Goal: Task Accomplishment & Management: Complete application form

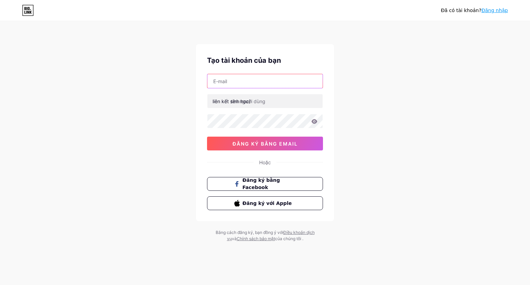
click at [254, 80] on input "text" at bounding box center [264, 81] width 115 height 14
click at [238, 80] on input "text" at bounding box center [264, 81] width 115 height 14
paste input "protemplatesforyou@gmail.com"
type input "protemplatesforyou@gmail.com"
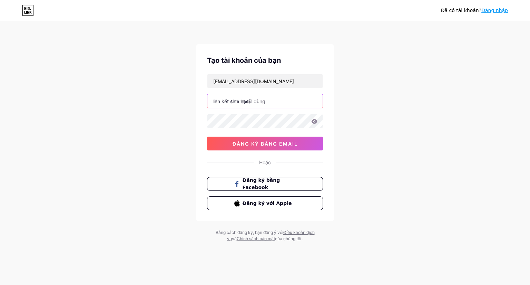
click at [269, 101] on input "text" at bounding box center [264, 101] width 115 height 14
drag, startPoint x: 271, startPoint y: 100, endPoint x: 195, endPoint y: 97, distance: 76.0
click at [195, 97] on div "Đã có tài khoản? Đăng nhập Tạo tài khoản của bạn protemplatesforyou@gmail.com l…" at bounding box center [265, 132] width 530 height 264
click at [266, 104] on input "text" at bounding box center [264, 101] width 115 height 14
drag, startPoint x: 259, startPoint y: 101, endPoint x: 215, endPoint y: 100, distance: 44.2
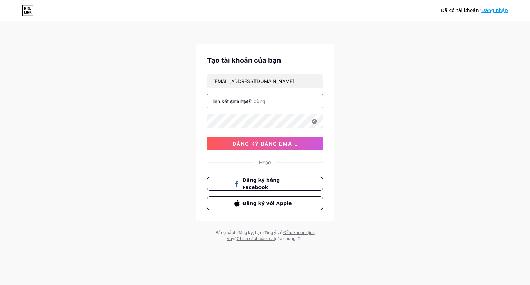
click at [215, 100] on div "liên kết sinh học/" at bounding box center [265, 101] width 116 height 14
type input "m"
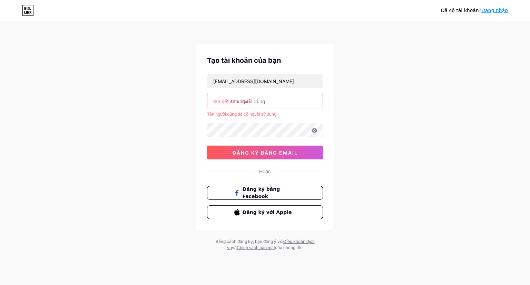
click at [268, 103] on input "text" at bounding box center [264, 101] width 115 height 14
drag, startPoint x: 266, startPoint y: 101, endPoint x: 208, endPoint y: 101, distance: 57.6
click at [208, 101] on input "text" at bounding box center [264, 101] width 115 height 14
drag, startPoint x: 211, startPoint y: 101, endPoint x: 282, endPoint y: 101, distance: 70.4
click at [282, 101] on input "text" at bounding box center [264, 101] width 115 height 14
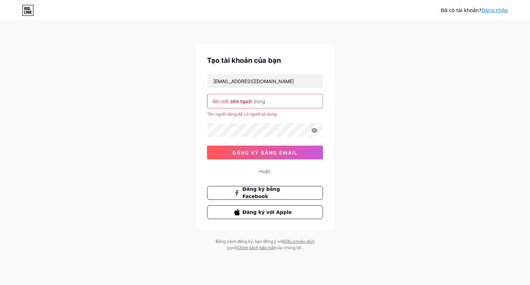
click at [275, 103] on input "text" at bounding box center [264, 101] width 115 height 14
click at [224, 100] on font "liên kết sinh học/" at bounding box center [232, 101] width 38 height 6
click at [219, 113] on font "Tên người dùng đã có người sử dụng." at bounding box center [242, 113] width 70 height 5
click at [262, 102] on input "text" at bounding box center [264, 101] width 115 height 14
drag, startPoint x: 250, startPoint y: 98, endPoint x: 234, endPoint y: 98, distance: 15.2
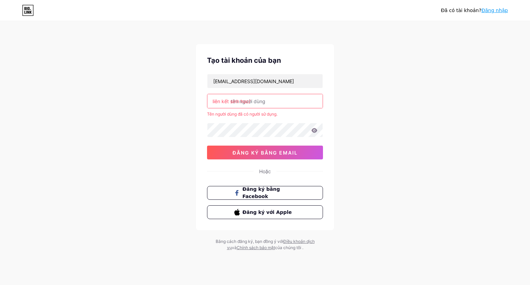
click at [248, 98] on font "liên kết sinh học/" at bounding box center [232, 101] width 38 height 6
drag, startPoint x: 213, startPoint y: 100, endPoint x: 277, endPoint y: 108, distance: 64.3
click at [277, 108] on div "liên kết sinh học/" at bounding box center [265, 101] width 116 height 14
click at [234, 103] on font "liên kết sinh học/" at bounding box center [232, 101] width 38 height 6
click at [265, 103] on input "text" at bounding box center [264, 101] width 115 height 14
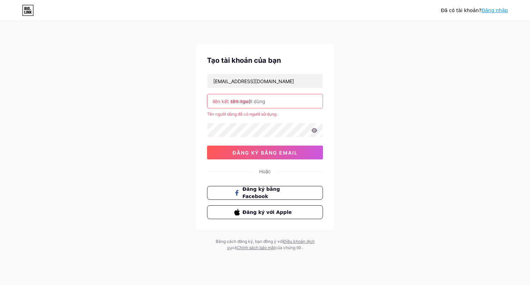
click at [265, 103] on input "text" at bounding box center [264, 101] width 115 height 14
click at [260, 101] on input "text" at bounding box center [264, 101] width 115 height 14
click at [235, 97] on input "text" at bounding box center [264, 101] width 115 height 14
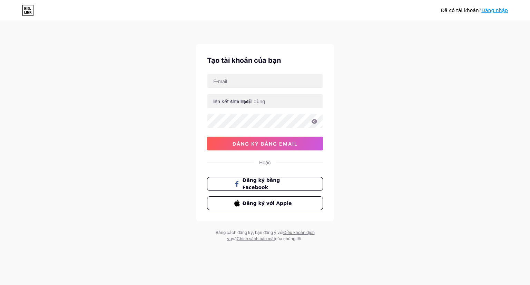
click at [213, 101] on font "liên kết sinh học/" at bounding box center [232, 101] width 38 height 6
drag, startPoint x: 234, startPoint y: 100, endPoint x: 239, endPoint y: 110, distance: 11.3
click at [234, 100] on font "liên kết sinh học/" at bounding box center [232, 101] width 38 height 6
click at [237, 106] on input "text" at bounding box center [264, 101] width 115 height 14
type input "m"
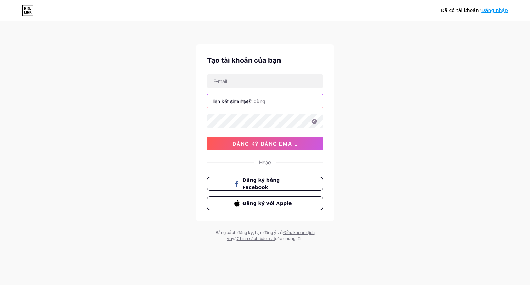
type input "c"
type input "m"
type input "c"
type input "cpngei"
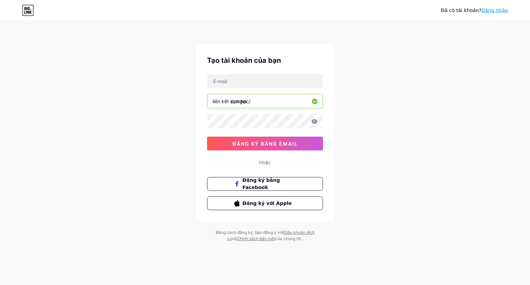
click at [264, 99] on input "cpngei" at bounding box center [264, 101] width 115 height 14
drag, startPoint x: 257, startPoint y: 101, endPoint x: 209, endPoint y: 98, distance: 48.7
click at [209, 98] on input "cpngei" at bounding box center [264, 101] width 115 height 14
click at [226, 83] on input "text" at bounding box center [264, 81] width 115 height 14
paste input "[EMAIL_ADDRESS][DOMAIN_NAME]"
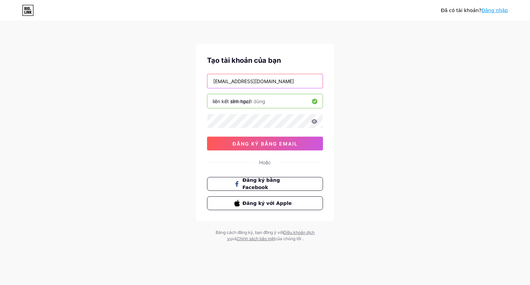
type input "[EMAIL_ADDRESS][DOMAIN_NAME]"
click at [231, 103] on font "liên kết sinh học/" at bounding box center [232, 101] width 38 height 6
drag, startPoint x: 213, startPoint y: 99, endPoint x: 266, endPoint y: 100, distance: 53.9
click at [266, 100] on div "liên kết sinh học/" at bounding box center [265, 101] width 116 height 14
click at [264, 100] on input "text" at bounding box center [264, 101] width 115 height 14
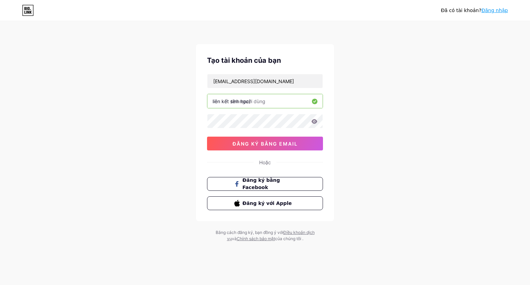
click at [266, 101] on input "text" at bounding box center [264, 101] width 115 height 14
click at [268, 101] on input "text" at bounding box center [264, 101] width 115 height 14
drag, startPoint x: 268, startPoint y: 101, endPoint x: 203, endPoint y: 99, distance: 64.9
click at [203, 99] on div "Tạo tài khoản của bạn liên kết sinh học/ 0cAFcWeA5oek9nr9M-PmvvsBSLxdeS0cbWAwyT…" at bounding box center [265, 132] width 138 height 177
type input "m"
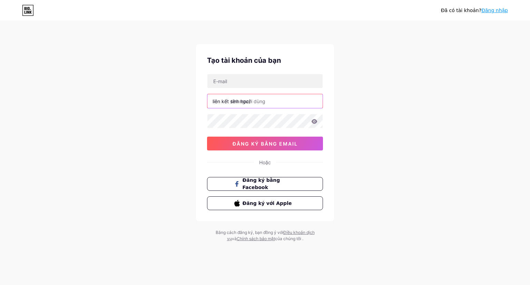
type input "c"
type input "cpn"
click at [247, 101] on font "liên kết sinh học/" at bounding box center [232, 101] width 38 height 6
